Goal: Task Accomplishment & Management: Manage account settings

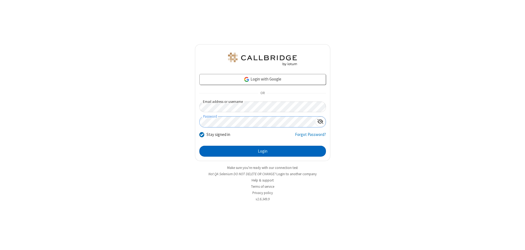
click at [262, 151] on button "Login" at bounding box center [262, 151] width 127 height 11
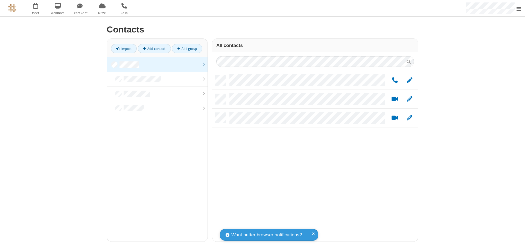
click at [157, 64] on link at bounding box center [157, 64] width 101 height 15
click at [187, 49] on link "Add group" at bounding box center [187, 48] width 31 height 9
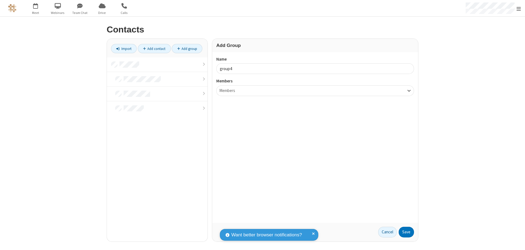
type input "group4"
type input "name20"
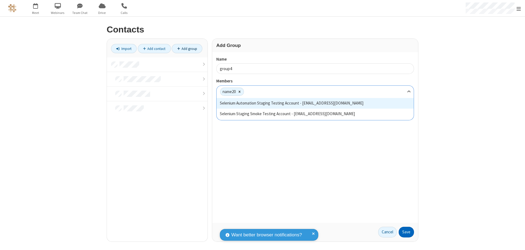
click at [406, 232] on button "Save" at bounding box center [405, 232] width 15 height 11
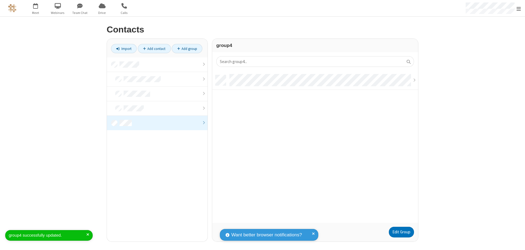
scroll to position [148, 202]
click at [154, 49] on link "Add contact" at bounding box center [154, 48] width 33 height 9
